Goal: Task Accomplishment & Management: Manage account settings

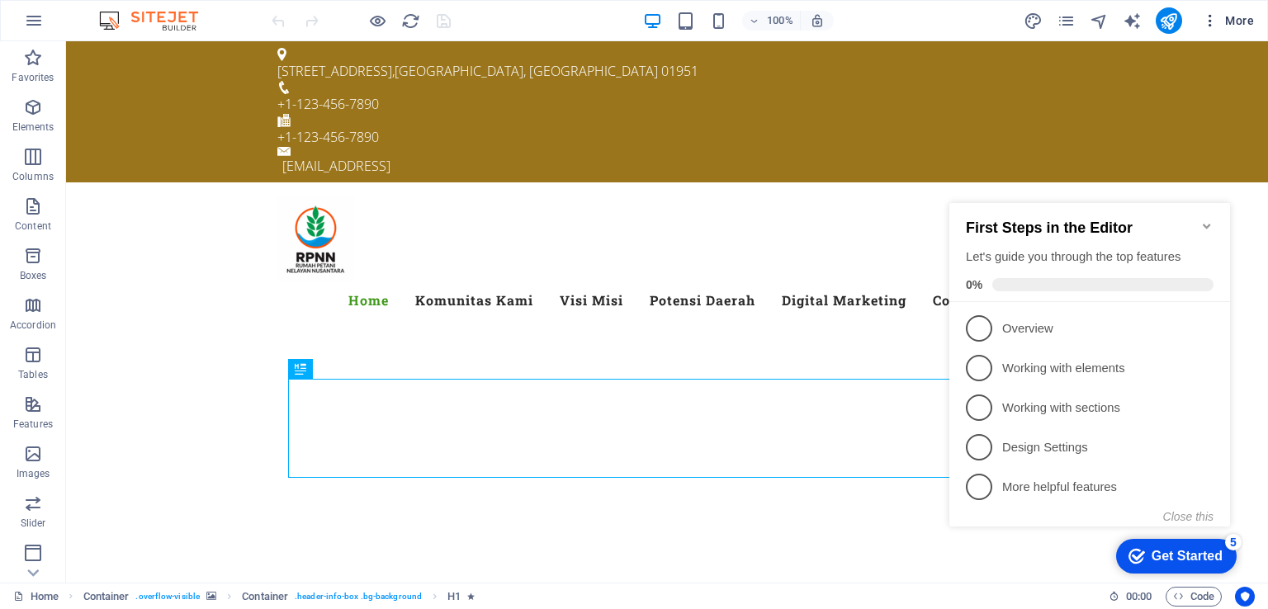
click at [1208, 23] on icon "button" at bounding box center [1210, 20] width 17 height 17
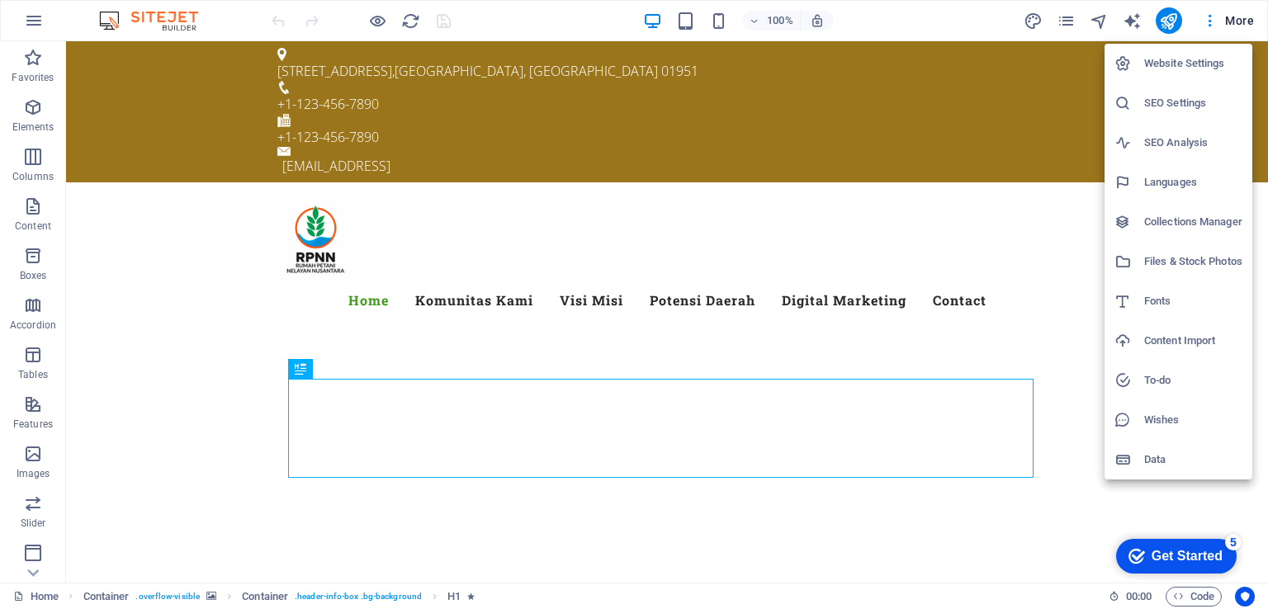
click at [36, 574] on div at bounding box center [634, 304] width 1268 height 609
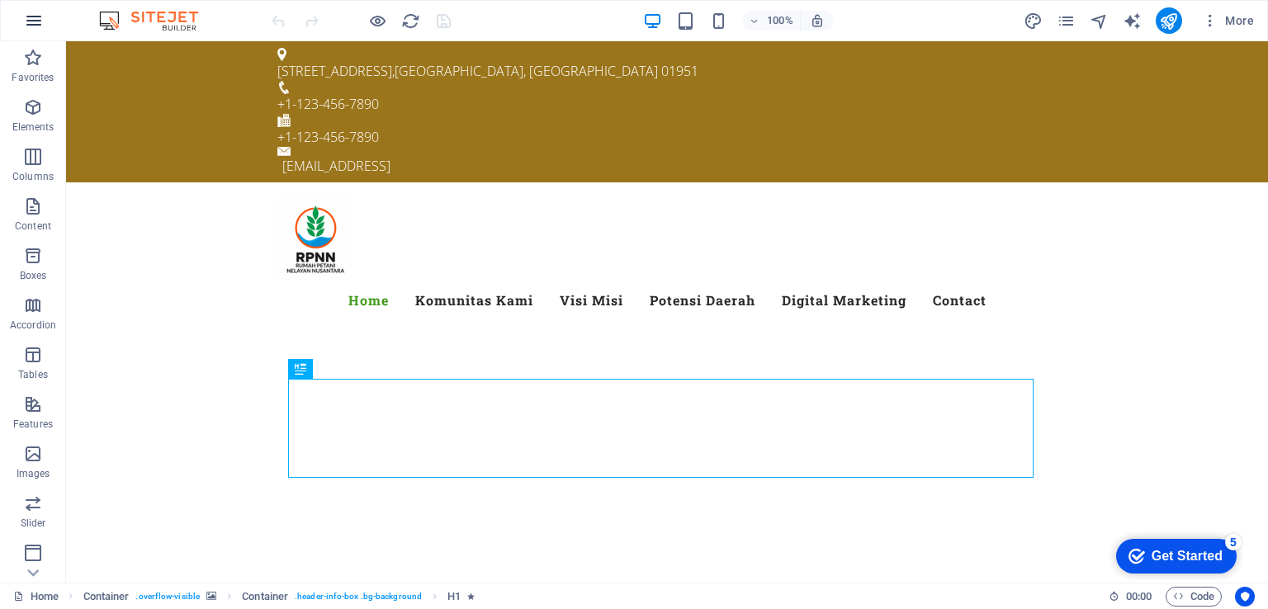
click at [38, 27] on icon "button" at bounding box center [34, 21] width 20 height 20
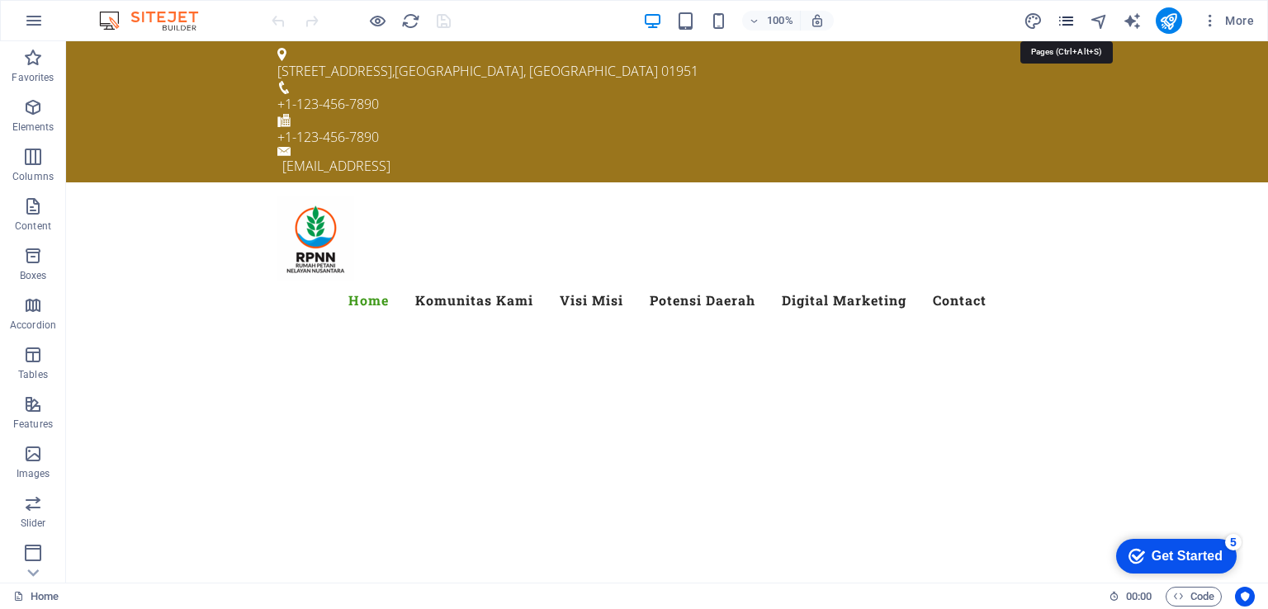
click at [1066, 17] on icon "pages" at bounding box center [1065, 21] width 19 height 19
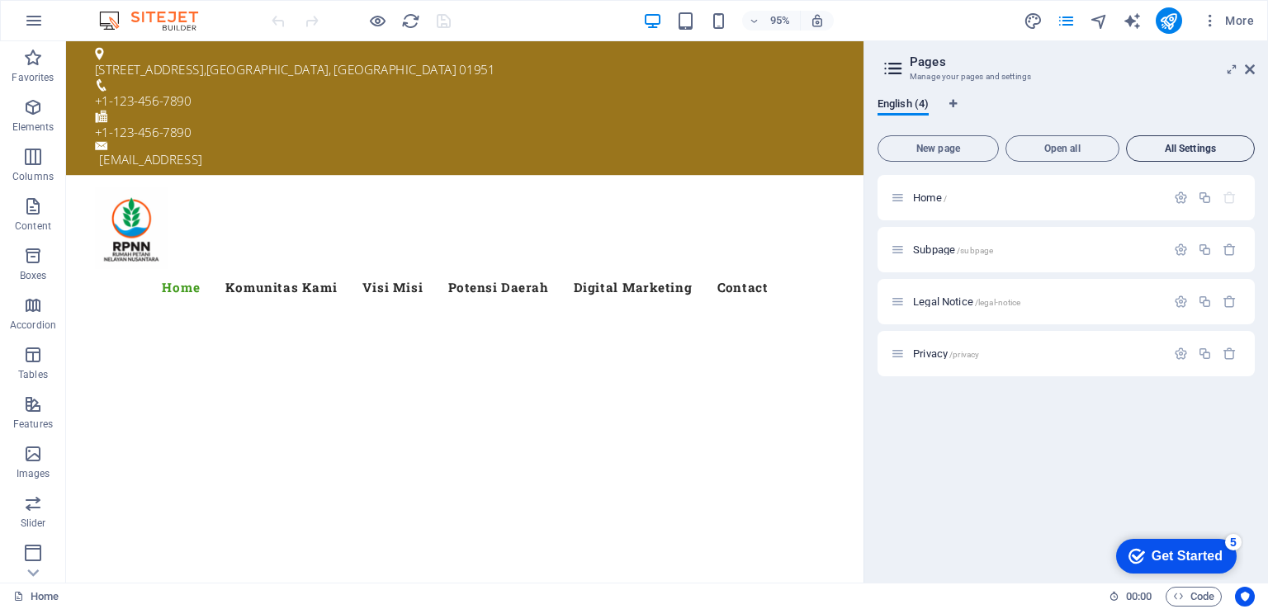
click at [1198, 155] on button "All Settings" at bounding box center [1190, 148] width 129 height 26
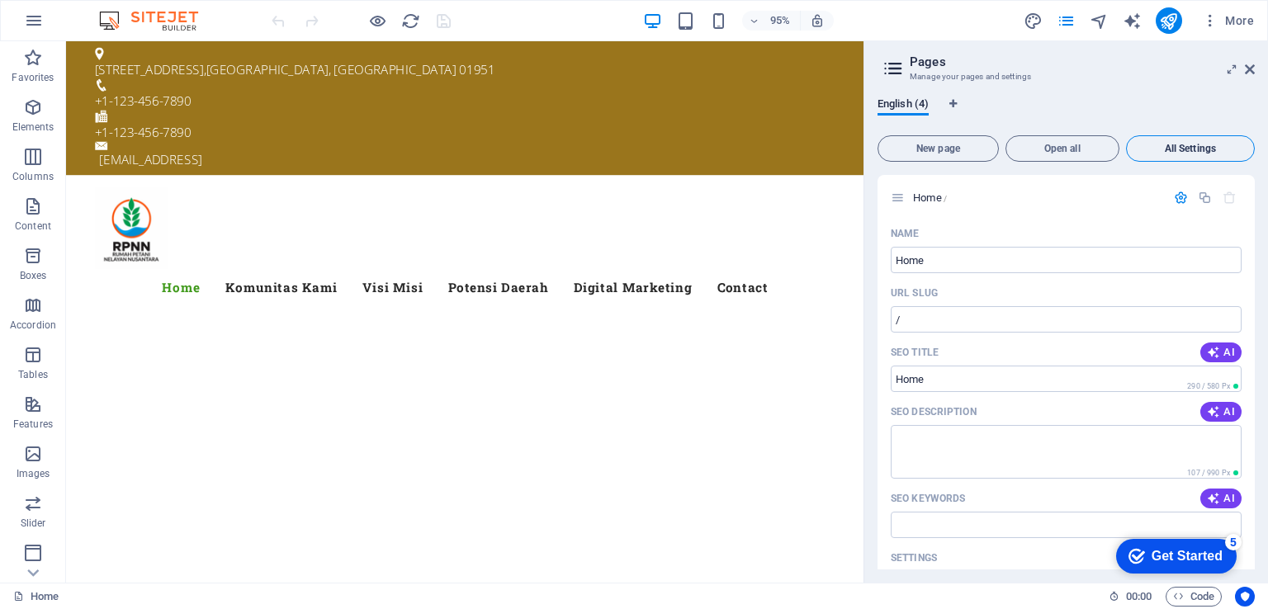
scroll to position [1911, 0]
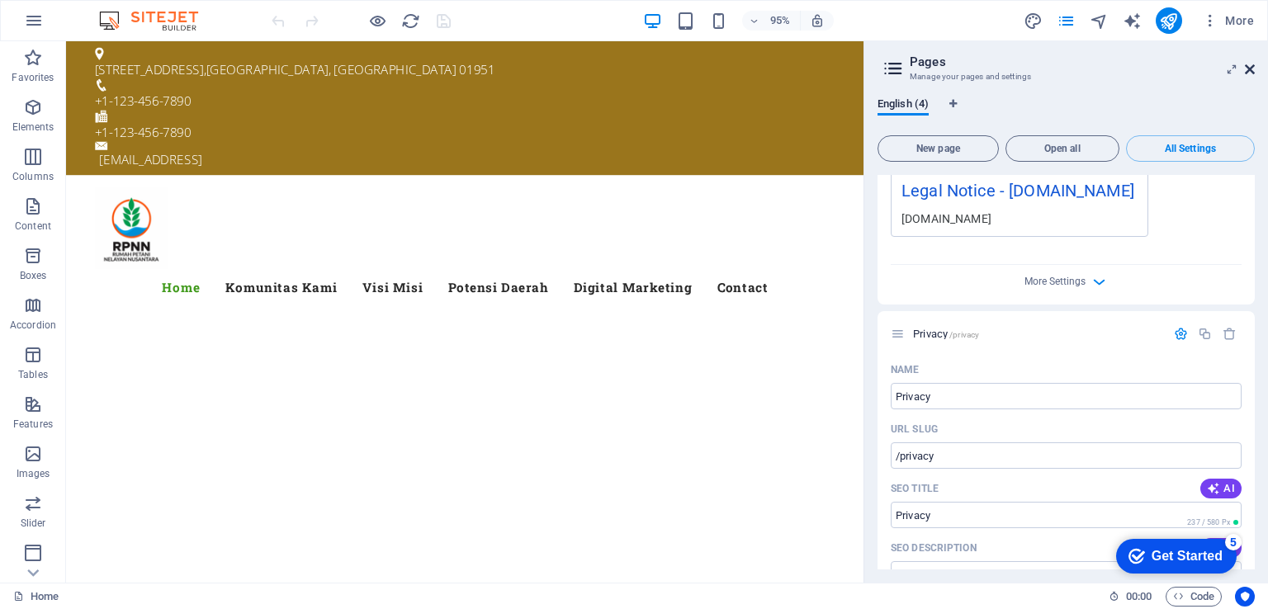
click at [1251, 73] on icon at bounding box center [1250, 69] width 10 height 13
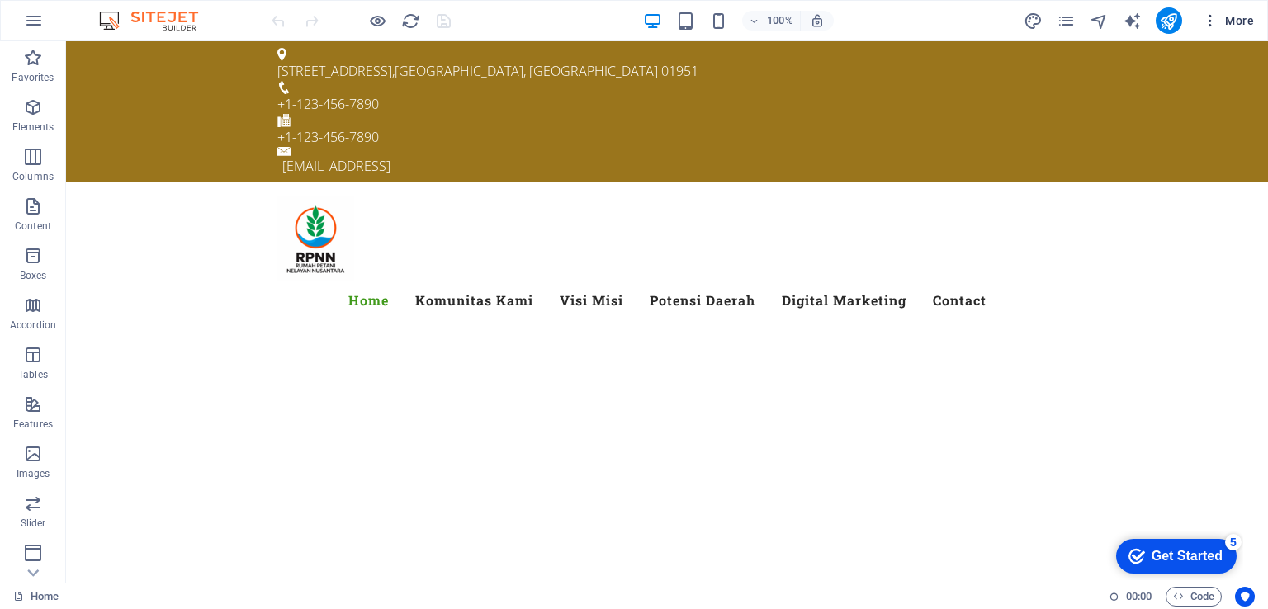
click at [1240, 17] on span "More" at bounding box center [1228, 20] width 52 height 17
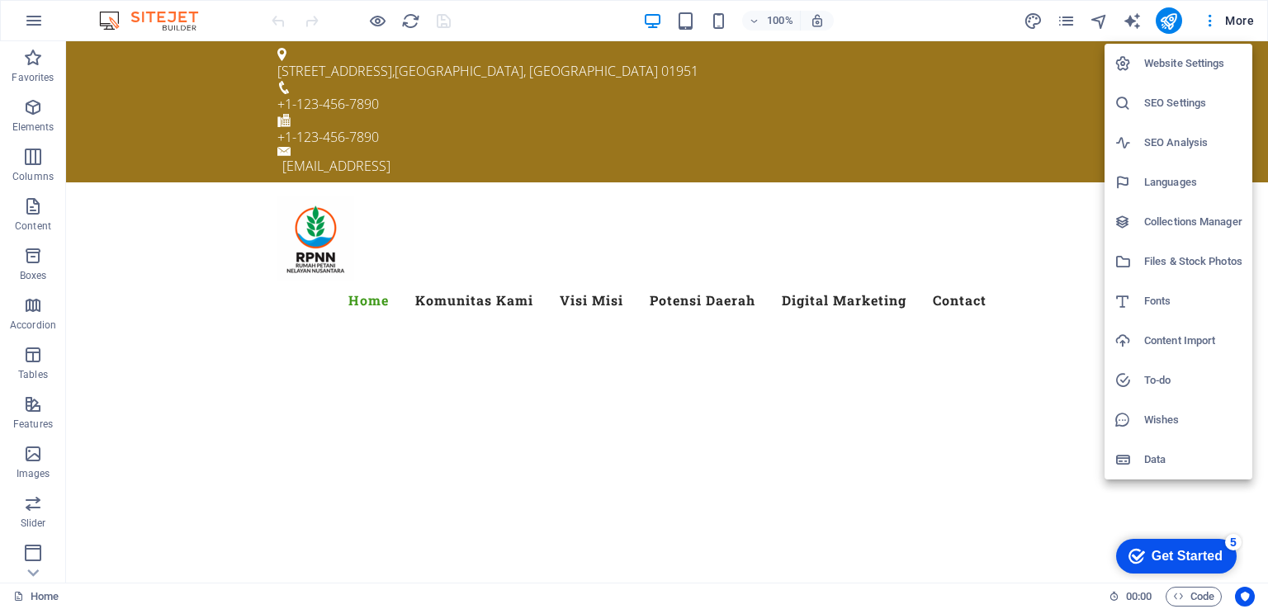
click at [1174, 61] on h6 "Website Settings" at bounding box center [1193, 64] width 98 height 20
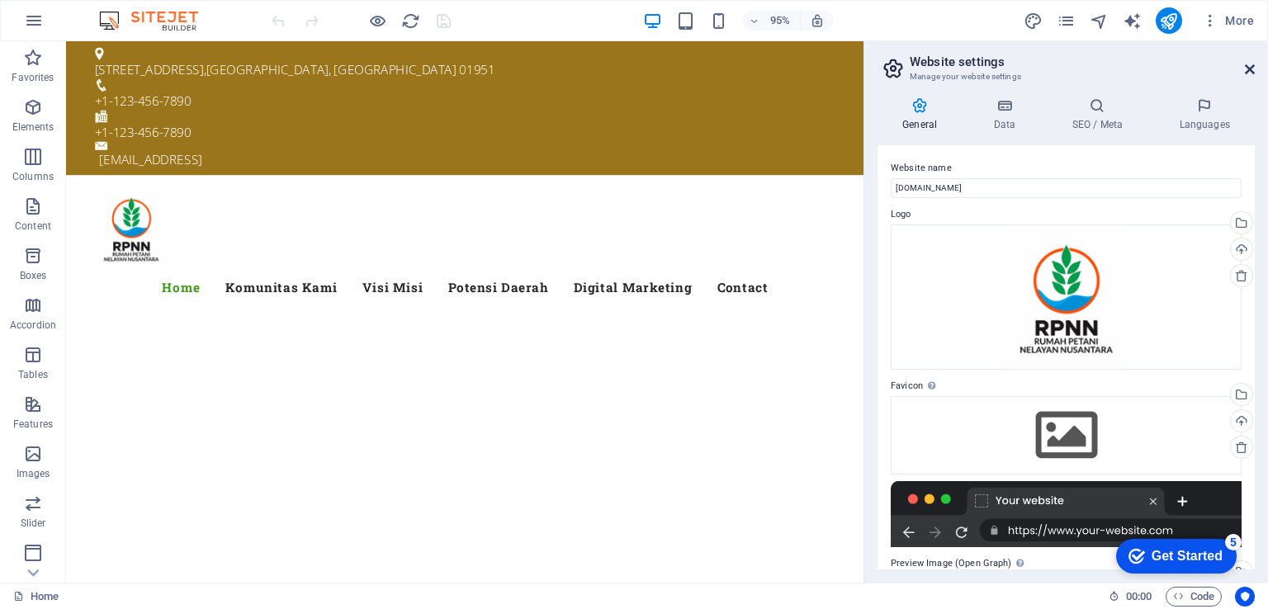
click at [1250, 68] on icon at bounding box center [1250, 69] width 10 height 13
